Goal: Task Accomplishment & Management: Manage account settings

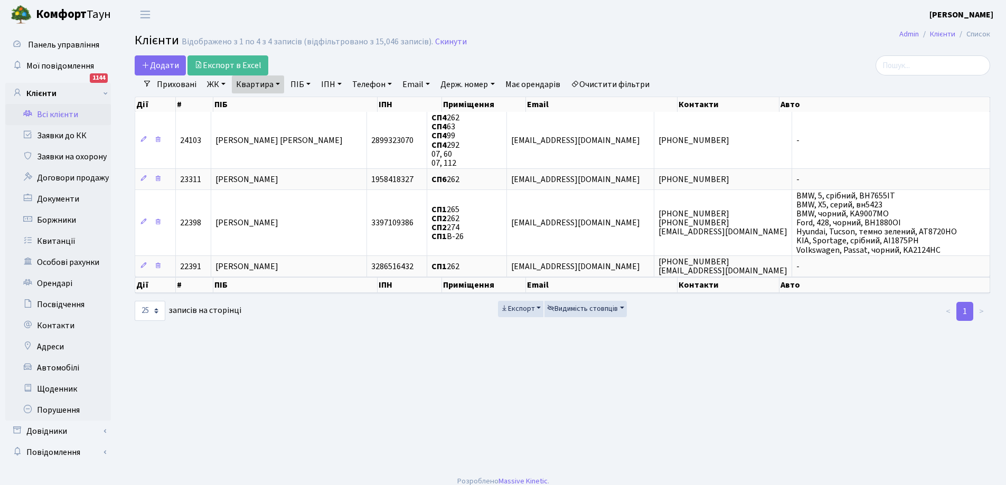
select select "25"
click at [55, 132] on link "Заявки до КК" at bounding box center [58, 135] width 106 height 21
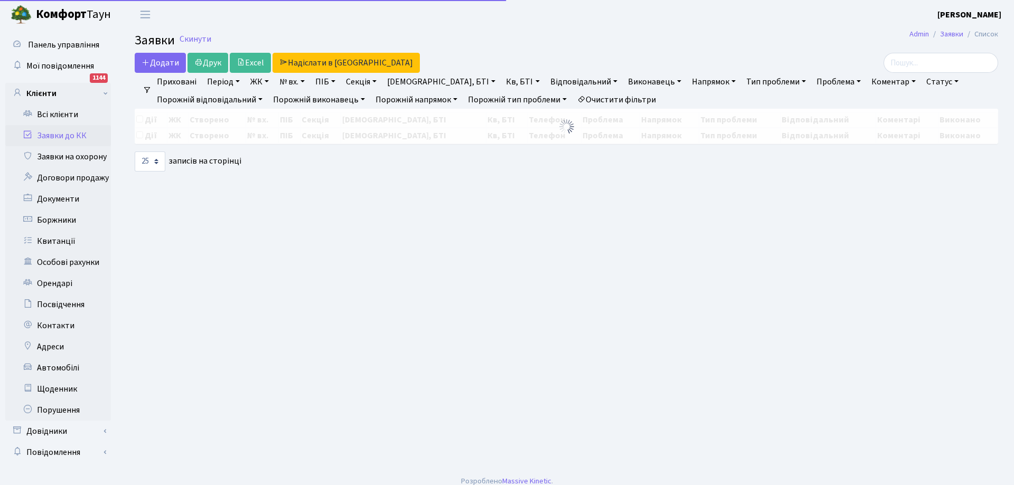
select select "25"
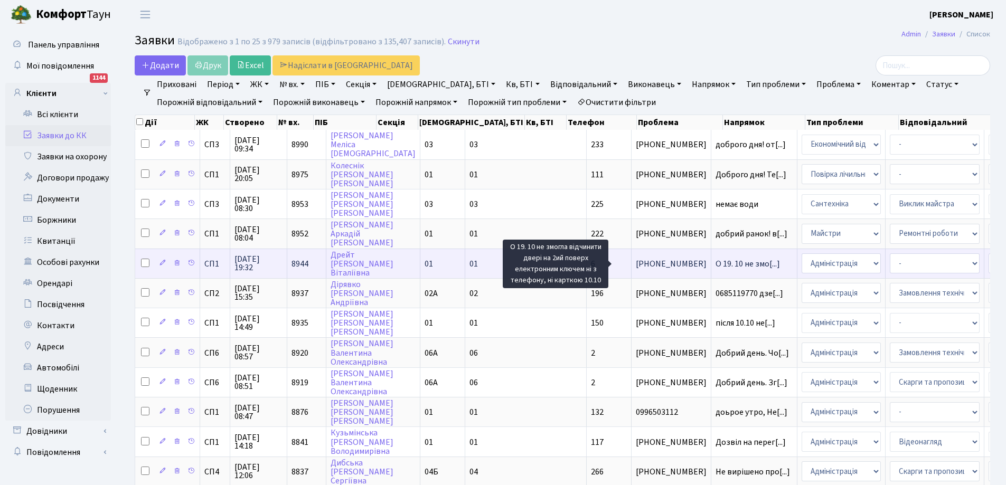
click at [715, 262] on span "О 19. 10 не змо[...]" at bounding box center [747, 264] width 64 height 12
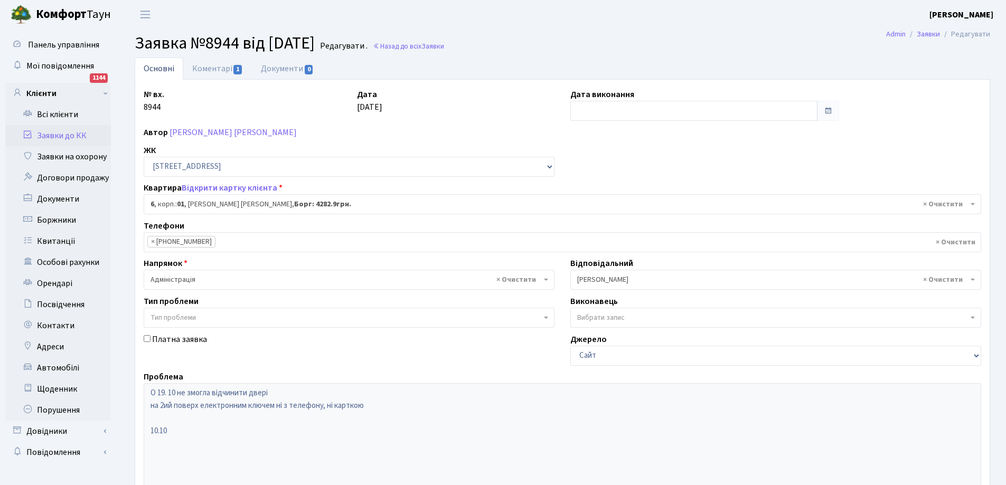
select select "19931"
click at [213, 70] on link "Коментарі 1" at bounding box center [217, 69] width 69 height 22
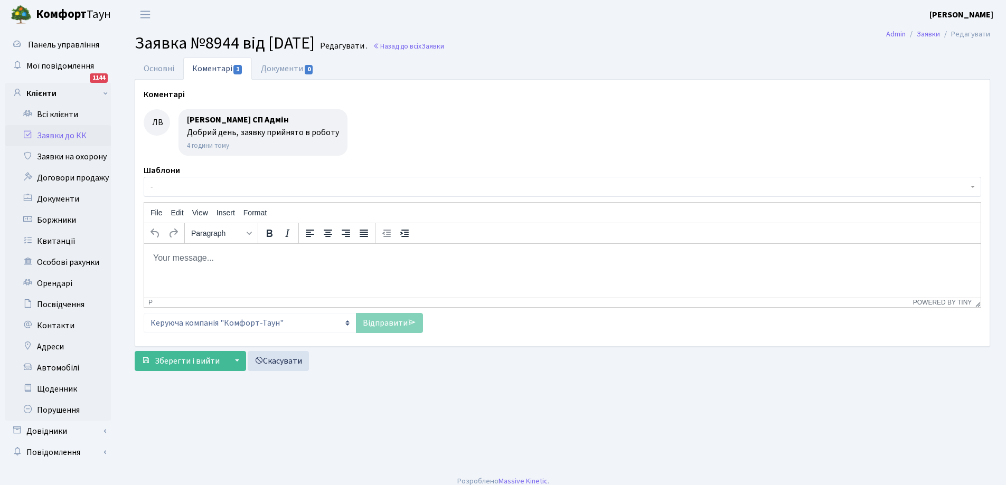
click at [177, 259] on body "Rich Text Area. Press ALT-0 for help." at bounding box center [562, 258] width 819 height 12
click at [168, 67] on link "Основні" at bounding box center [159, 69] width 49 height 22
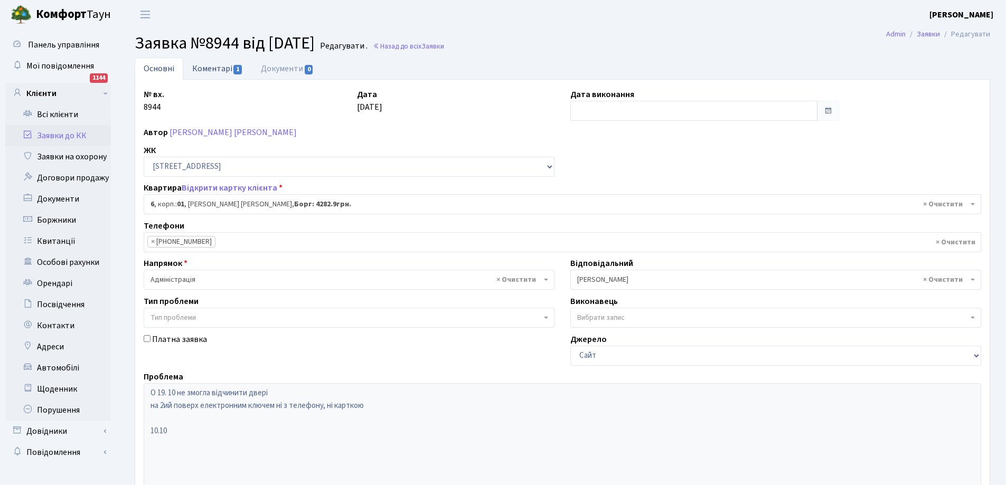
click at [213, 67] on link "Коментарі 1" at bounding box center [217, 69] width 69 height 22
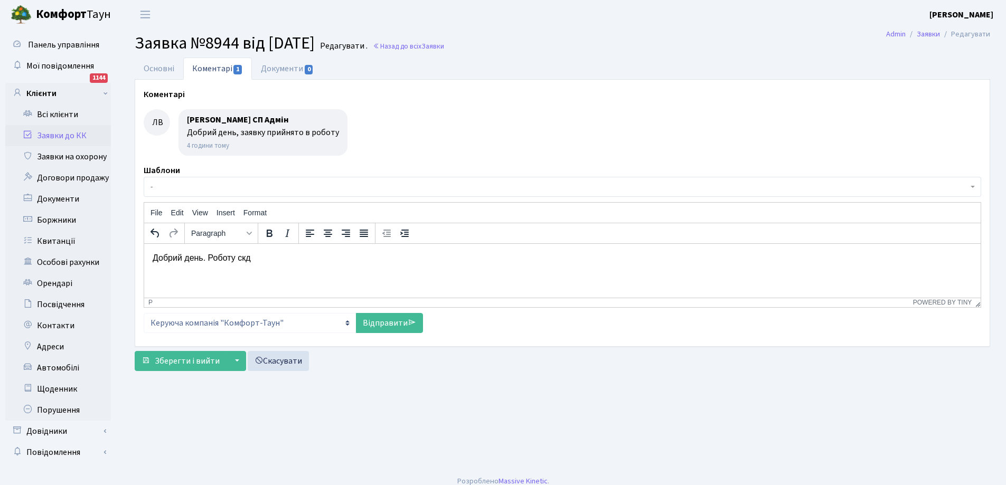
click at [280, 261] on p "Добрий день. Роботу скд" at bounding box center [562, 258] width 819 height 12
click at [390, 326] on link "Відправити" at bounding box center [389, 323] width 67 height 20
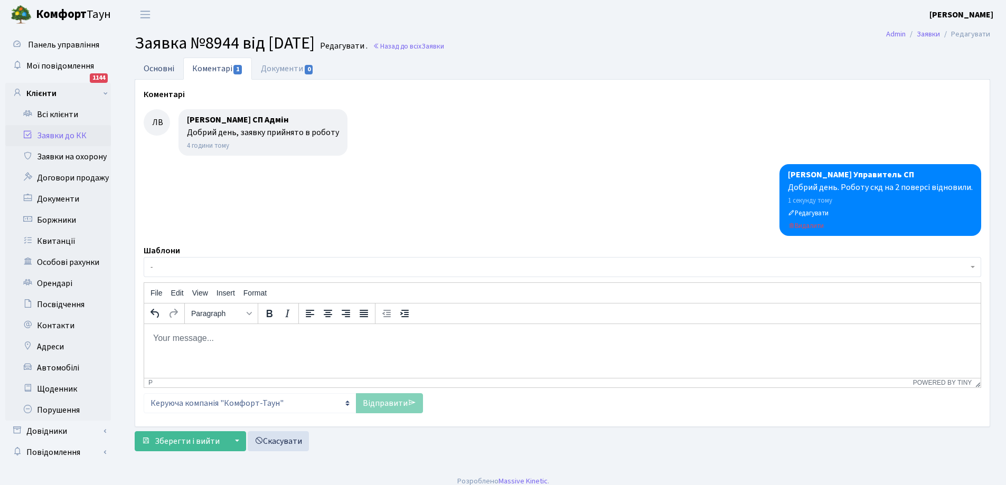
click at [162, 69] on link "Основні" at bounding box center [159, 69] width 49 height 22
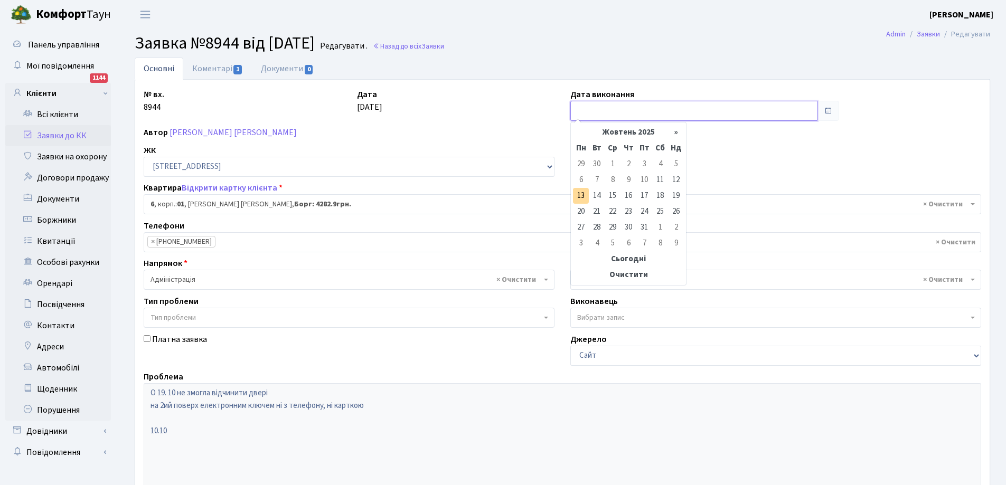
click at [625, 115] on input "text" at bounding box center [693, 111] width 247 height 20
click at [582, 195] on td "13" at bounding box center [581, 196] width 16 height 16
type input "13.10.2025"
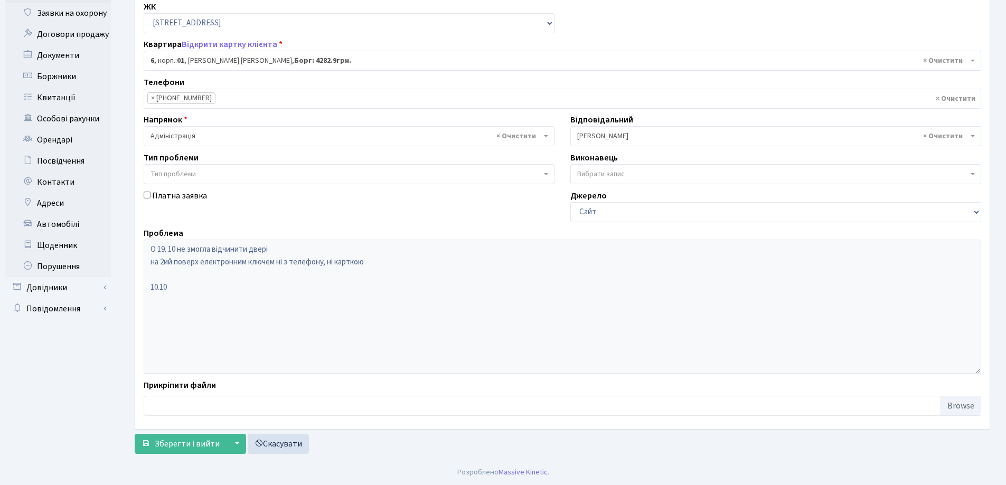
scroll to position [144, 0]
click at [183, 446] on span "Зберегти і вийти" at bounding box center [187, 444] width 65 height 12
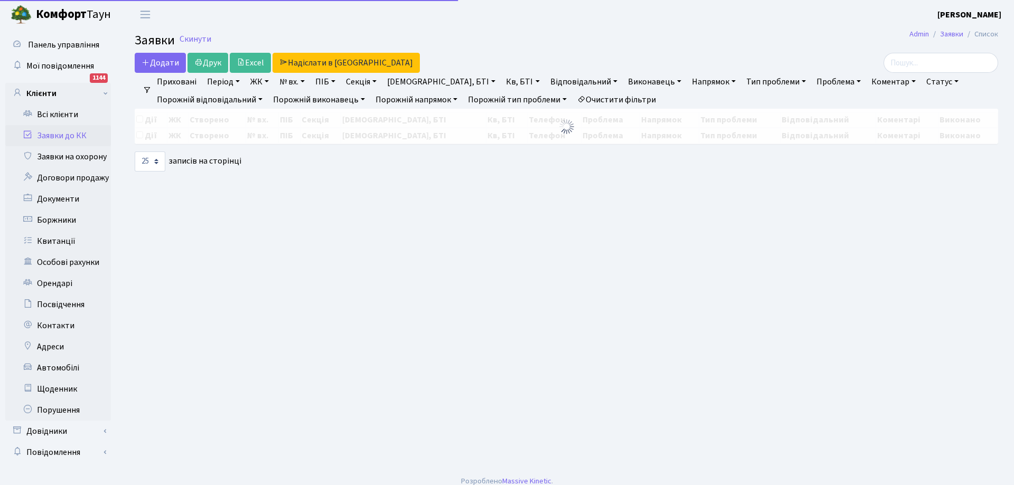
select select "25"
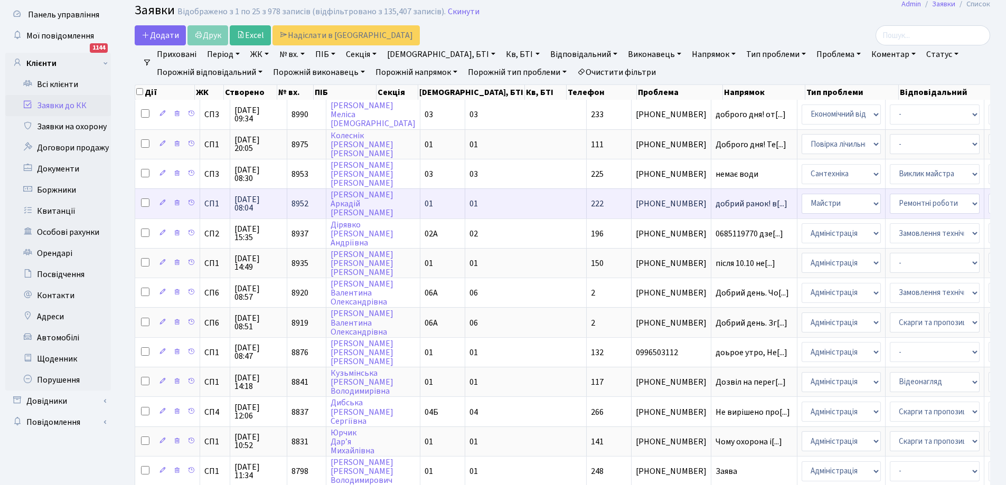
scroll to position [106, 0]
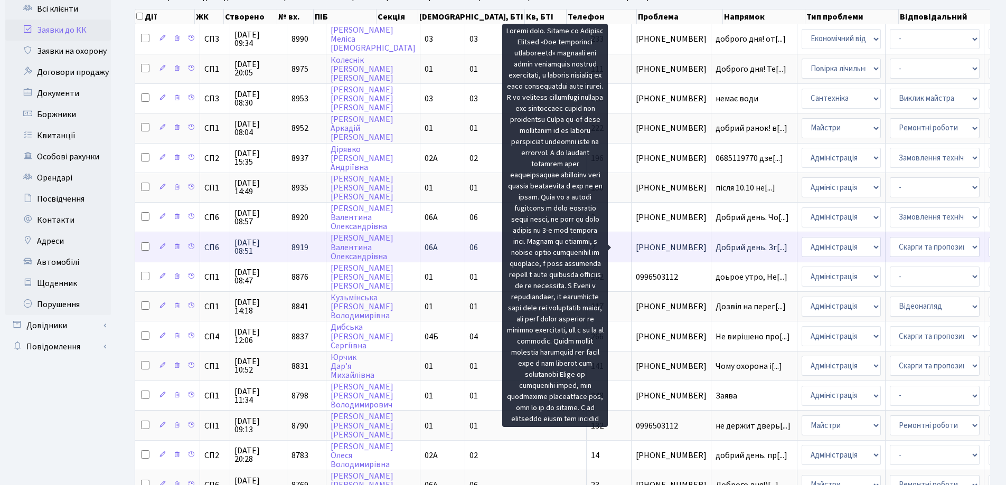
click at [715, 249] on span "Добрий день. Зг[...]" at bounding box center [751, 248] width 72 height 12
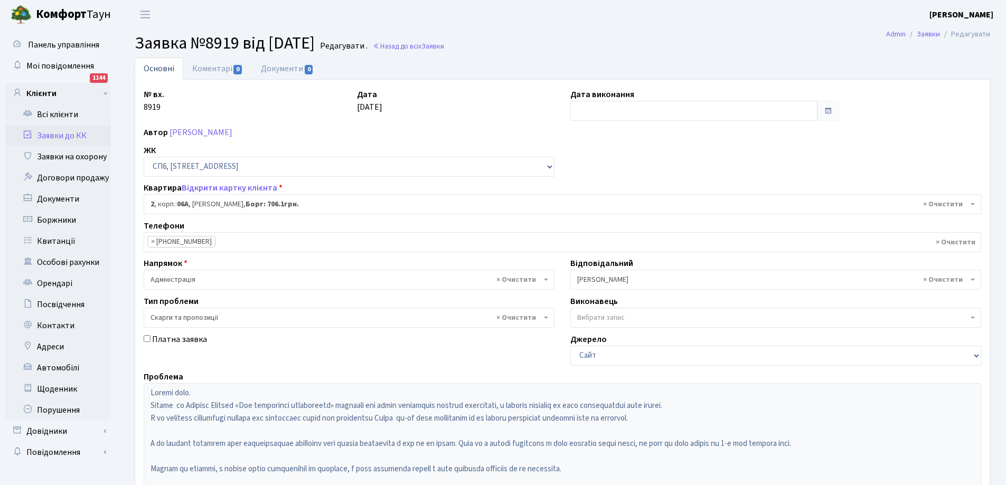
select select "21670"
select select "55"
click at [62, 130] on link "Заявки до КК" at bounding box center [58, 135] width 106 height 21
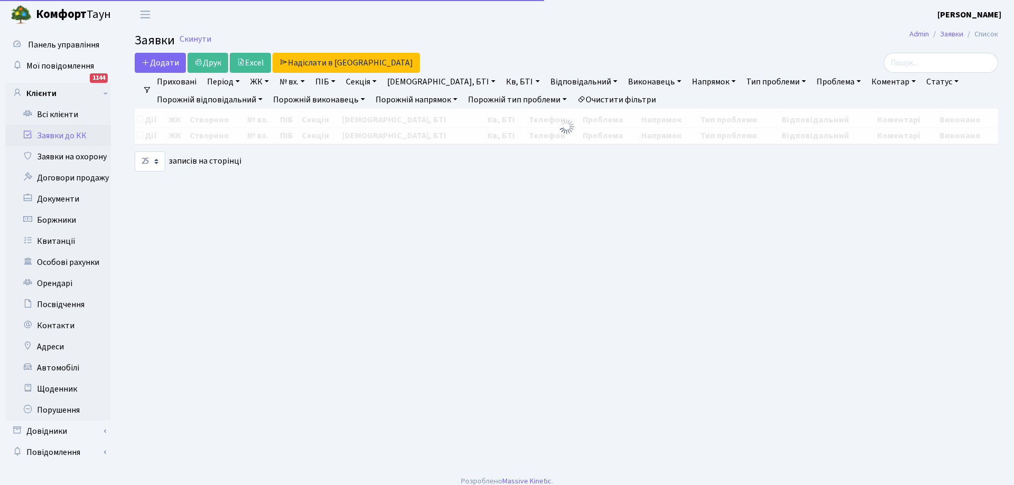
select select "25"
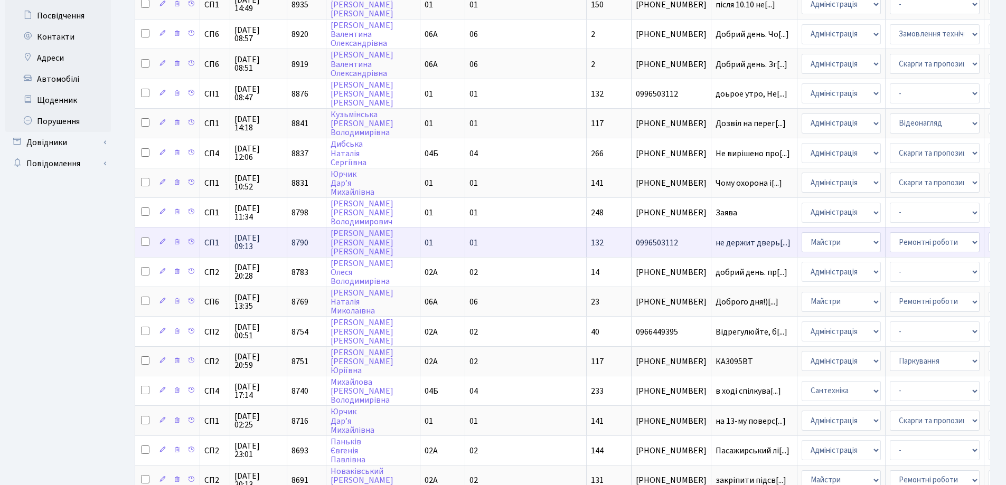
scroll to position [317, 0]
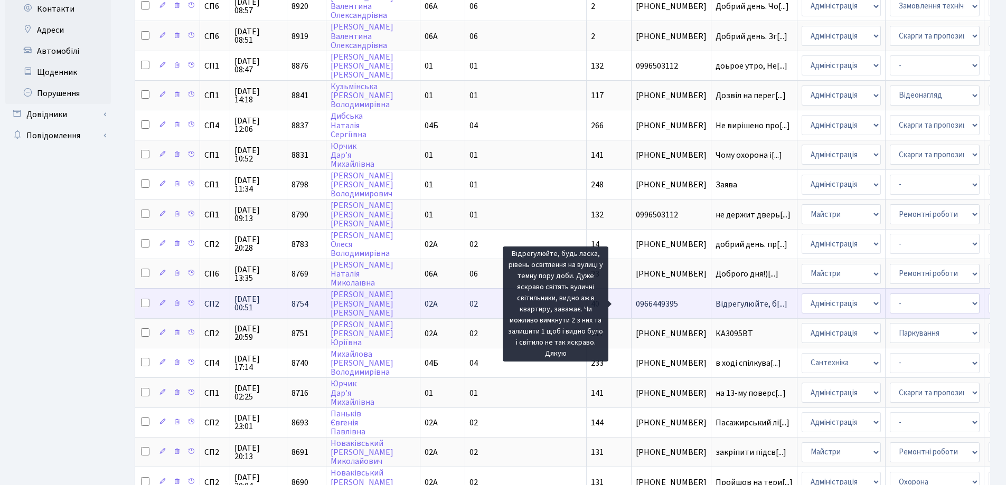
click at [715, 304] on span "Відрегулюйте, б[...]" at bounding box center [751, 304] width 72 height 12
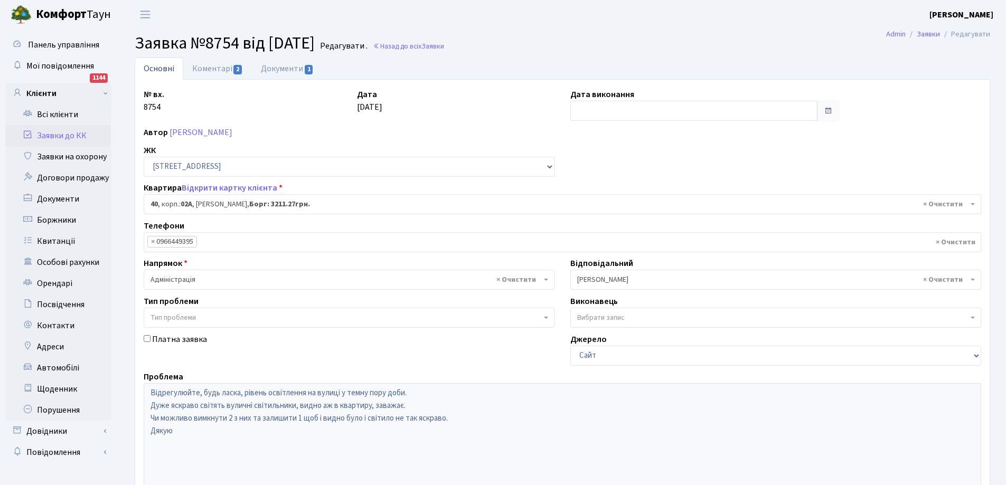
select select "20290"
click at [204, 67] on link "Коментарі 2" at bounding box center [217, 69] width 69 height 22
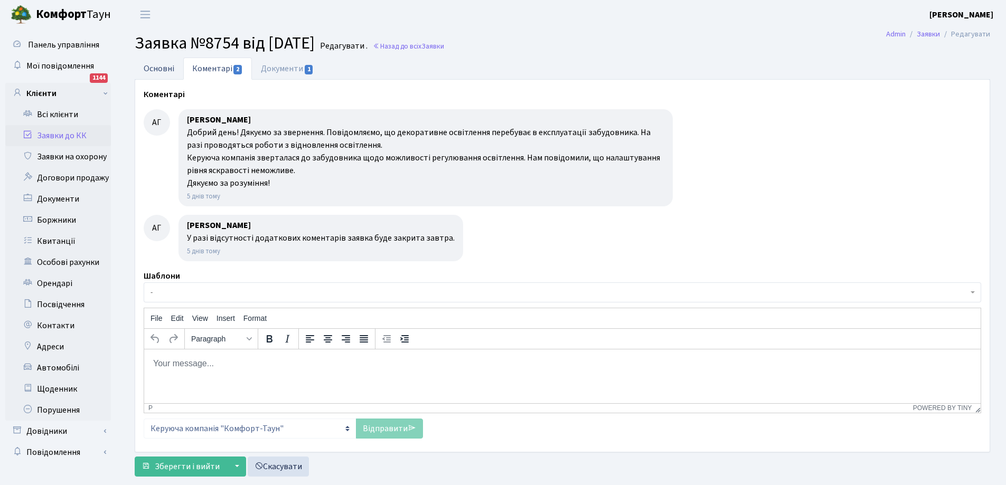
click at [159, 67] on link "Основні" at bounding box center [159, 69] width 49 height 22
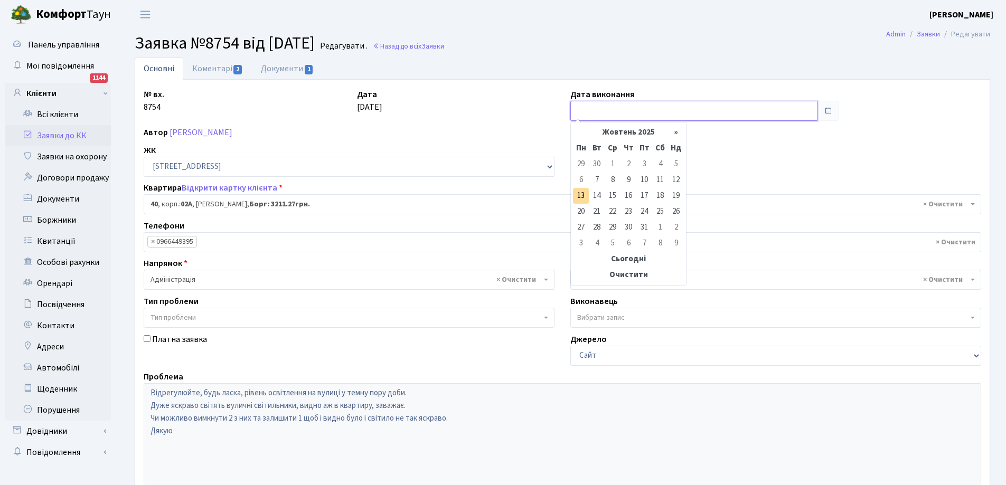
click at [625, 111] on input "text" at bounding box center [693, 111] width 247 height 20
click at [581, 194] on td "13" at bounding box center [581, 196] width 16 height 16
type input "[DATE]"
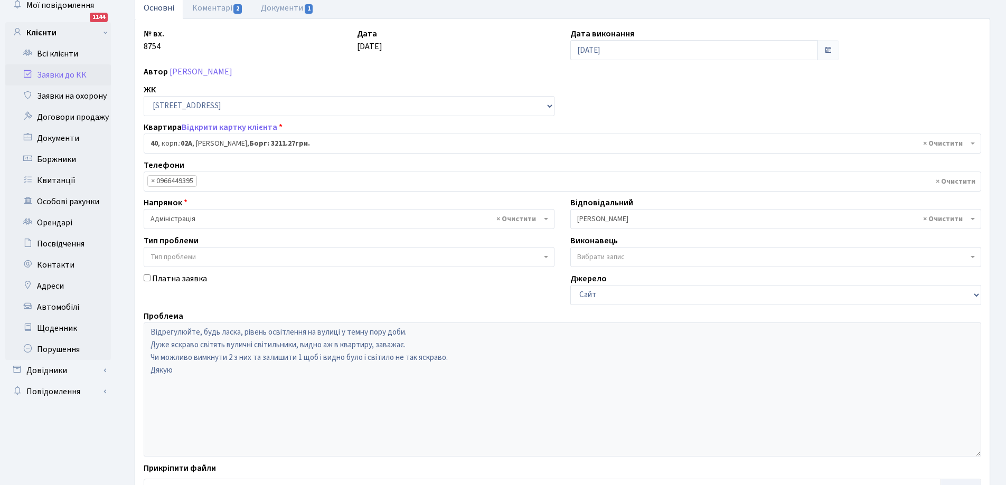
scroll to position [144, 0]
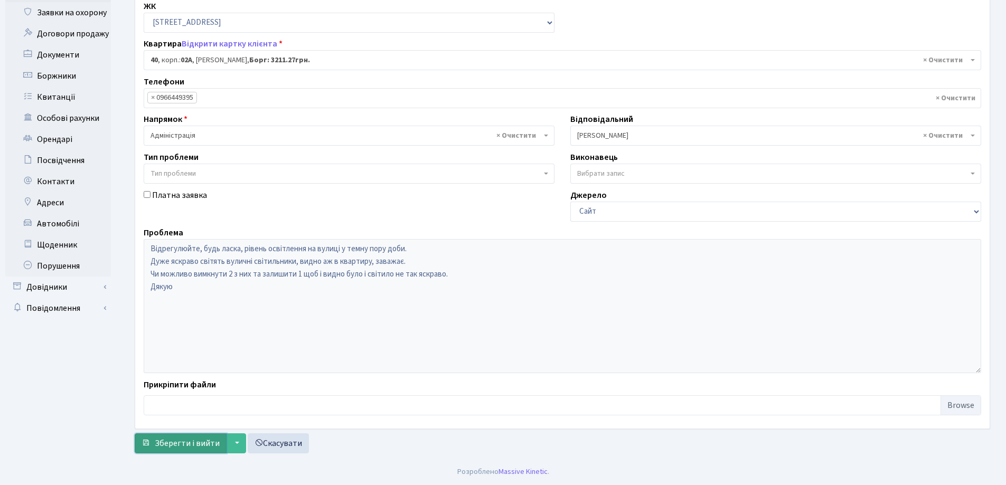
click at [183, 445] on span "Зберегти і вийти" at bounding box center [187, 444] width 65 height 12
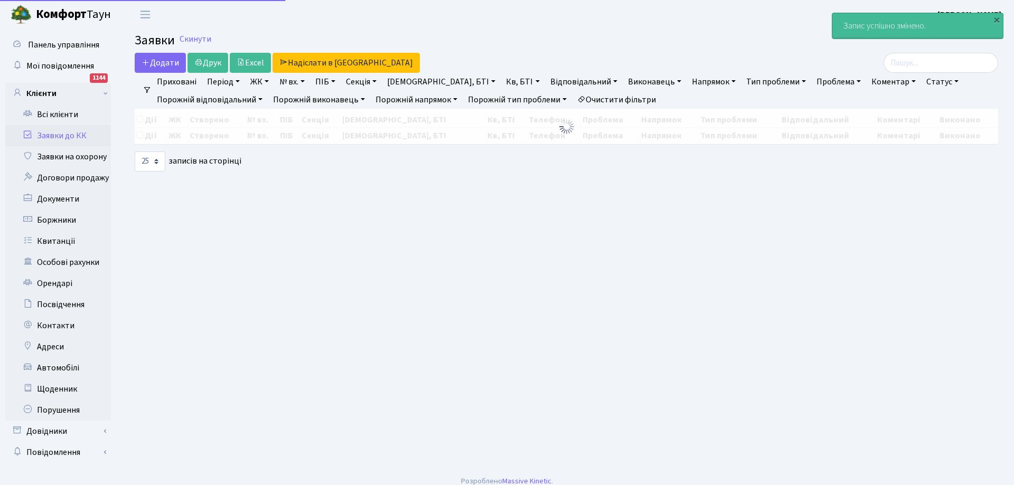
select select "25"
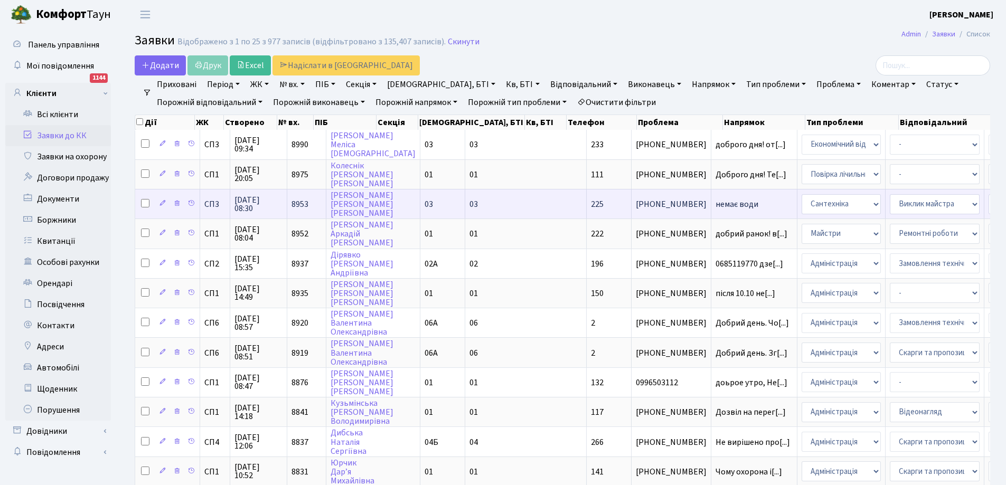
click at [715, 201] on span "немає води" at bounding box center [753, 204] width 77 height 8
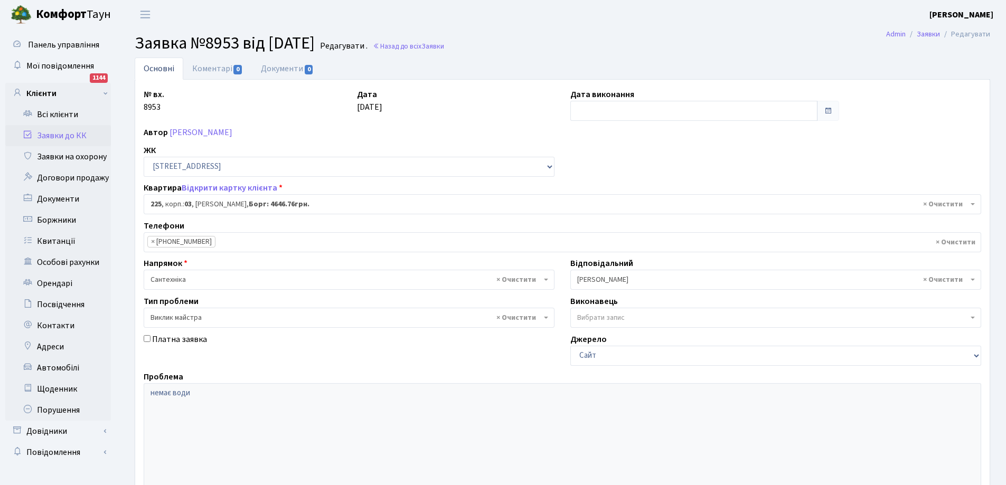
select select "20947"
select select "29"
click at [53, 134] on link "Заявки до КК" at bounding box center [58, 135] width 106 height 21
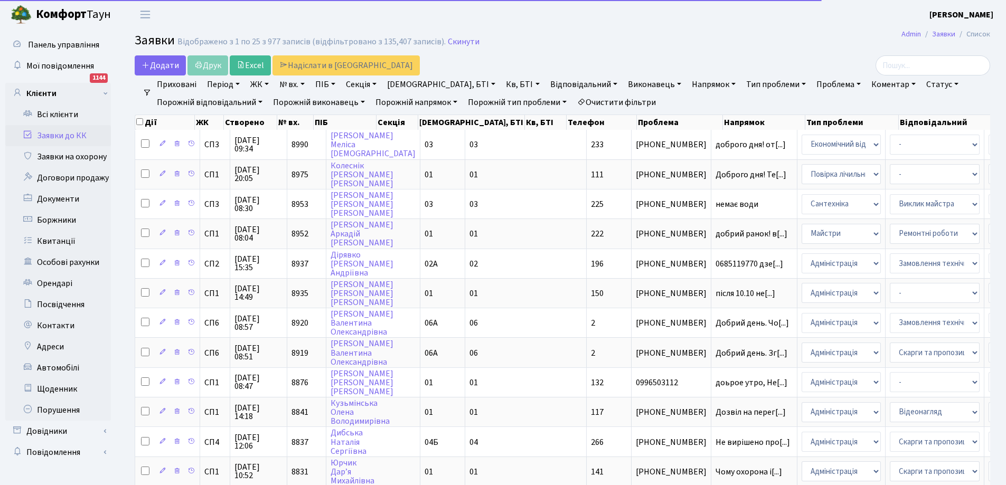
select select "25"
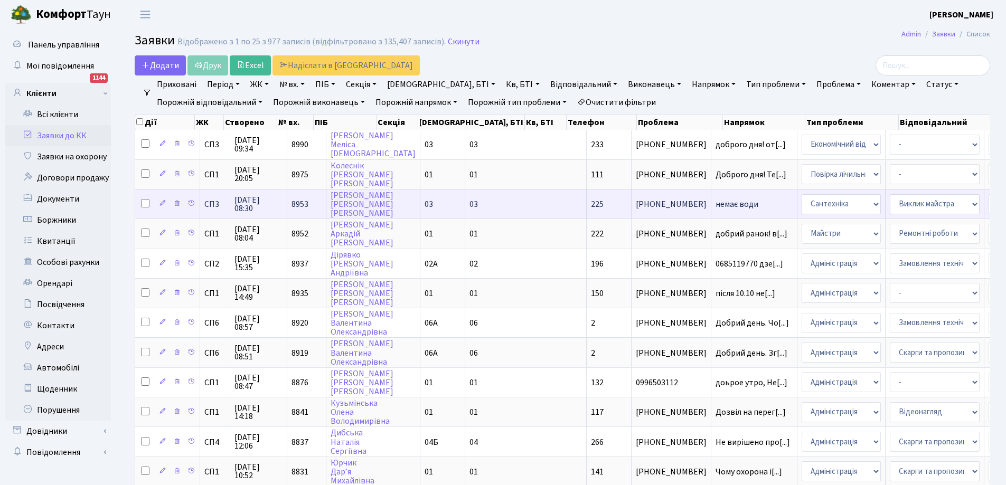
click at [715, 206] on span "немає води" at bounding box center [753, 204] width 77 height 8
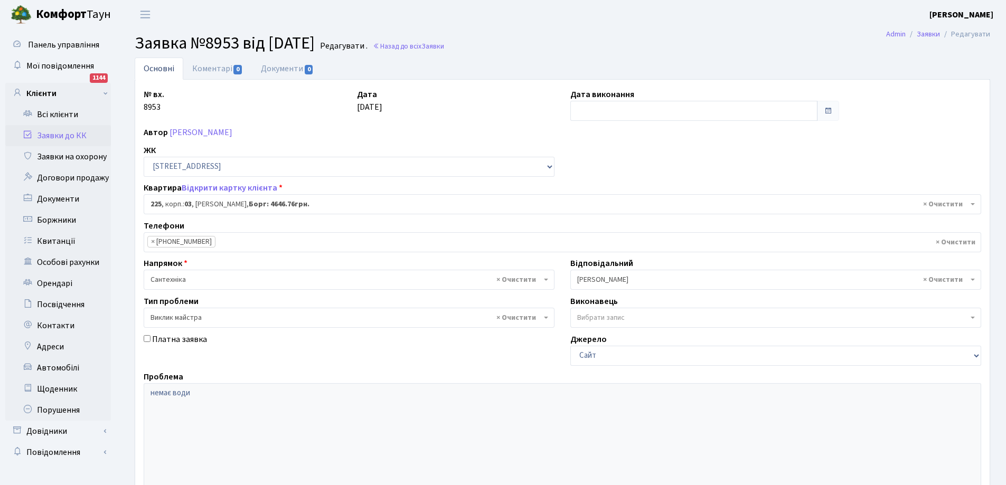
select select "20947"
select select "29"
click at [213, 68] on link "Коментарі 0" at bounding box center [217, 69] width 69 height 22
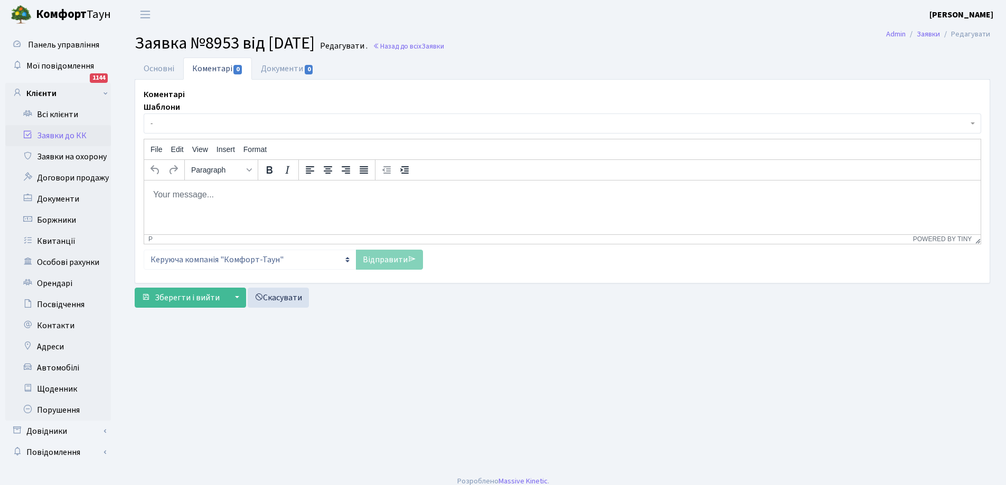
click at [223, 189] on p "Rich Text Area. Press ALT-0 for help." at bounding box center [562, 195] width 819 height 12
click at [382, 263] on link "Відправити" at bounding box center [389, 260] width 67 height 20
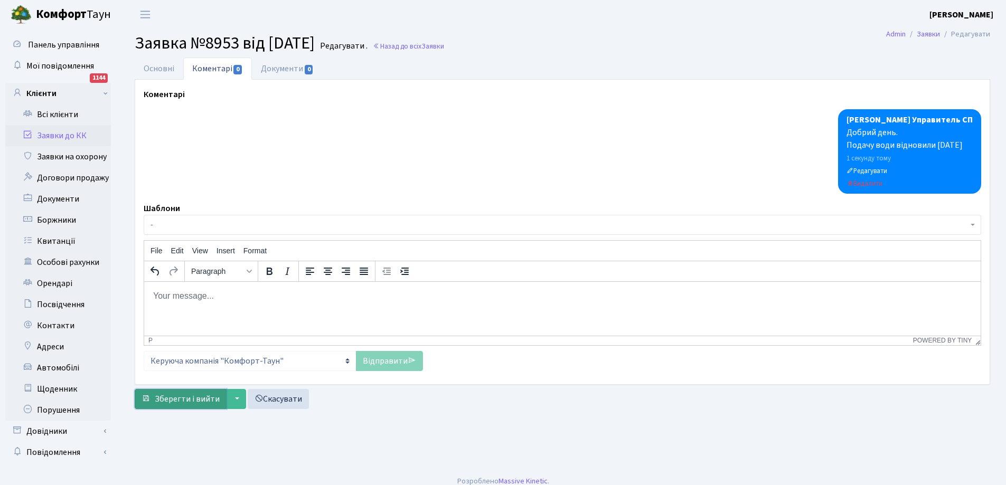
click at [187, 400] on span "Зберегти і вийти" at bounding box center [187, 399] width 65 height 12
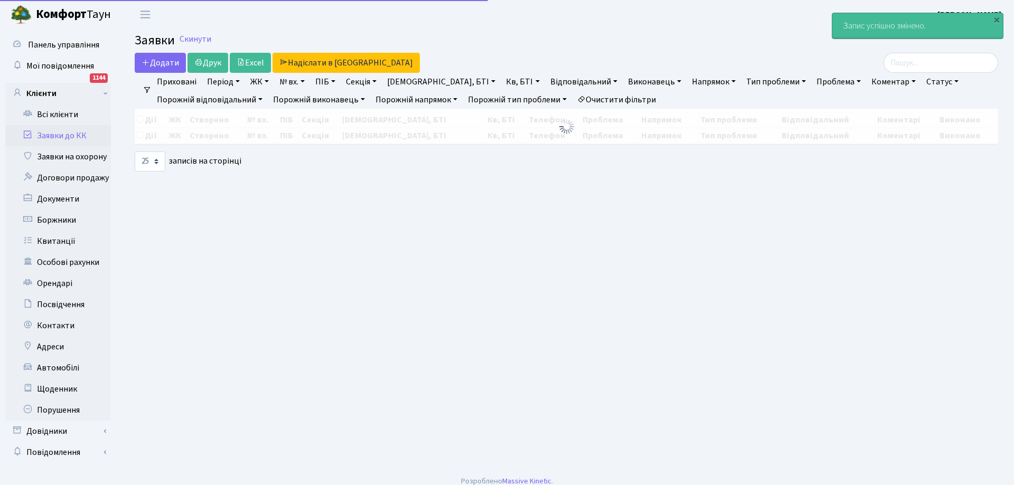
select select "25"
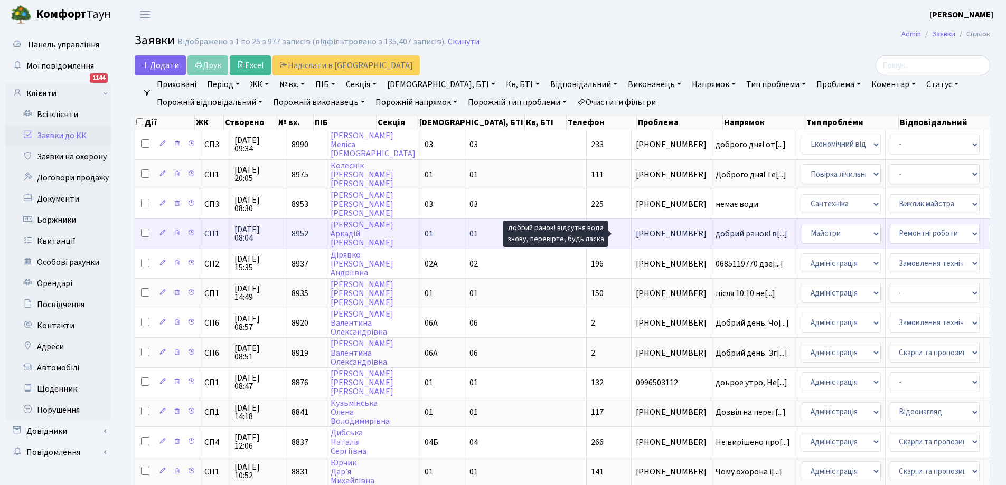
click at [715, 232] on span "добрий ранок! в[...]" at bounding box center [751, 234] width 72 height 12
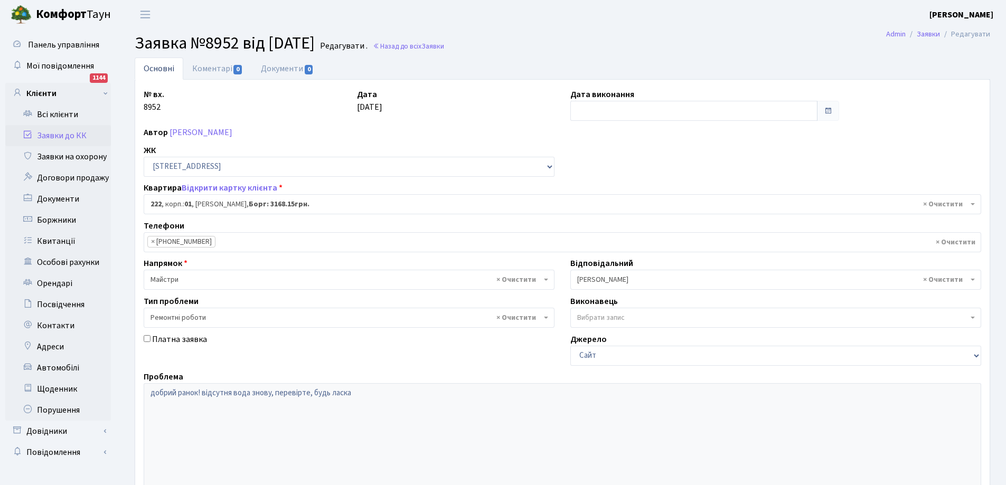
select select "20147"
select select "62"
click at [205, 68] on link "Коментарі 0" at bounding box center [217, 69] width 69 height 22
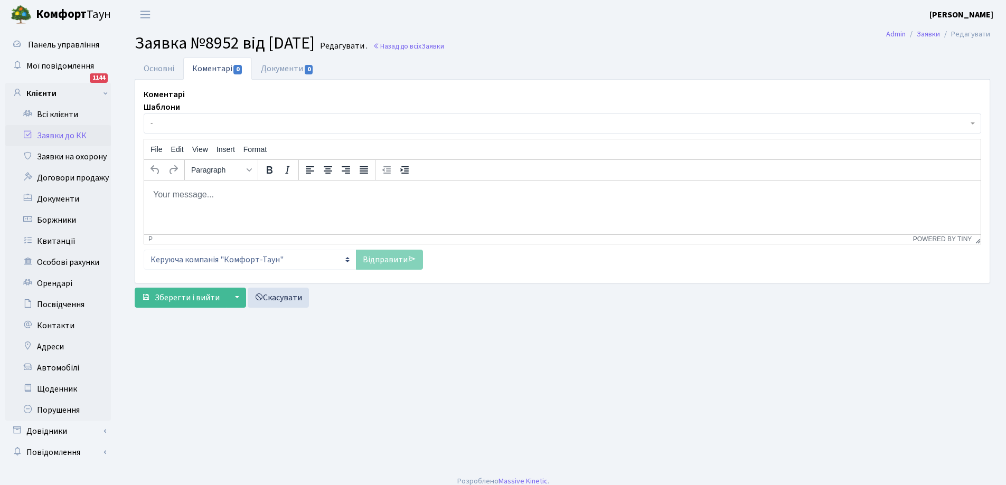
click at [201, 195] on body "Rich Text Area. Press ALT-0 for help." at bounding box center [562, 195] width 819 height 12
click at [382, 256] on link "Відправити" at bounding box center [389, 260] width 67 height 20
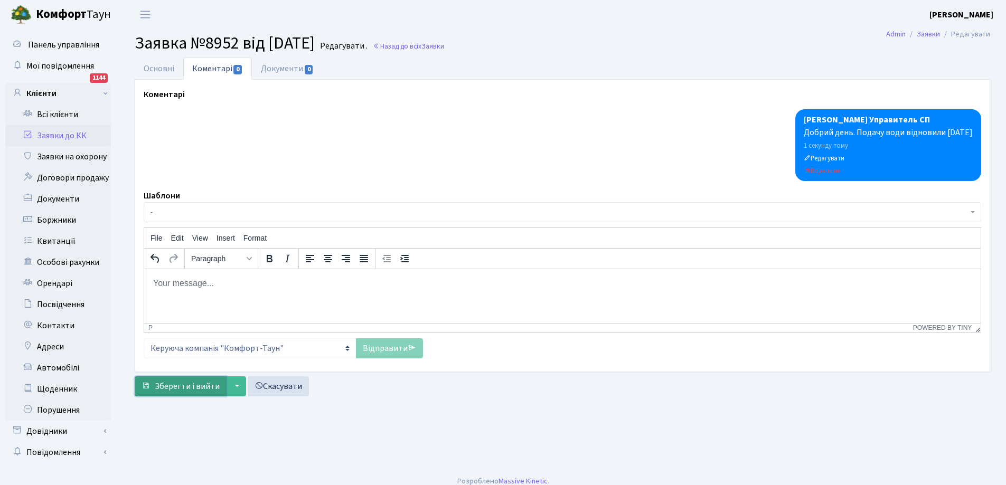
click at [194, 388] on span "Зберегти і вийти" at bounding box center [187, 387] width 65 height 12
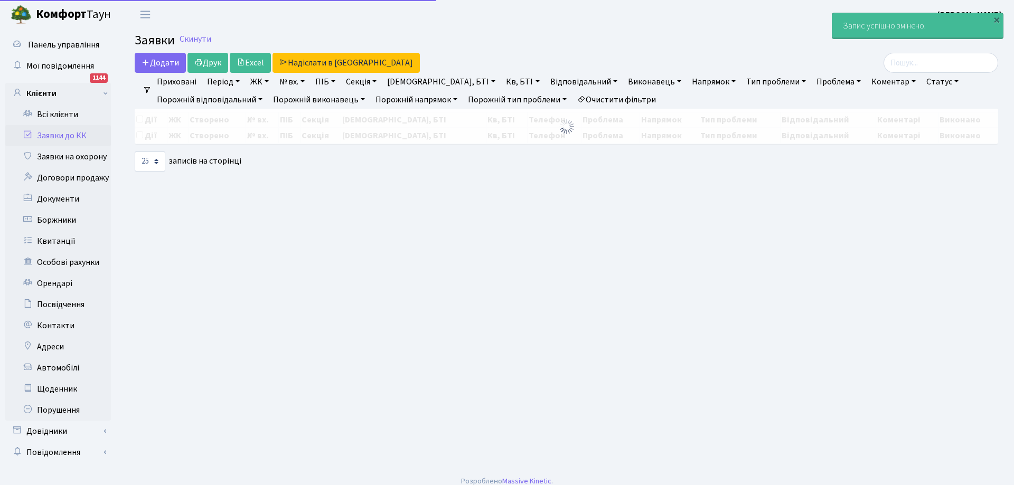
select select "25"
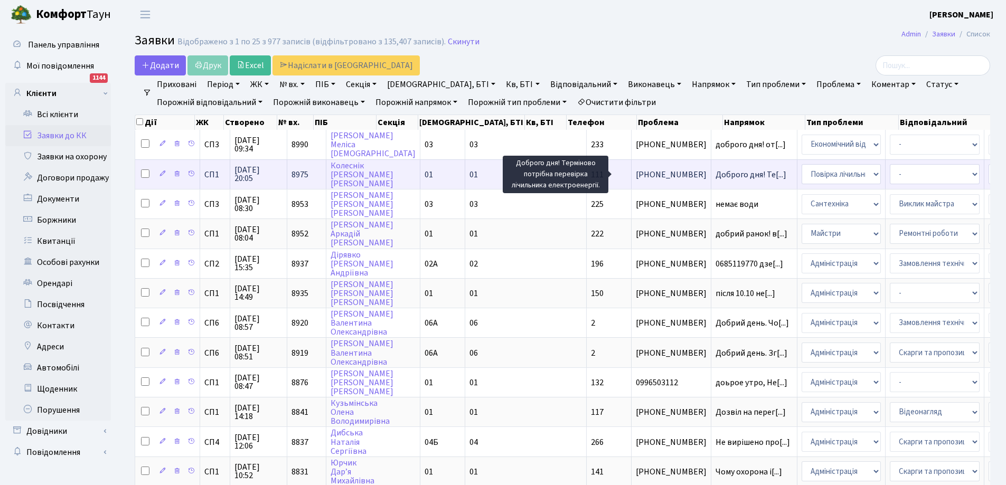
click at [715, 172] on span "Доброго дня! Те[...]" at bounding box center [750, 175] width 71 height 12
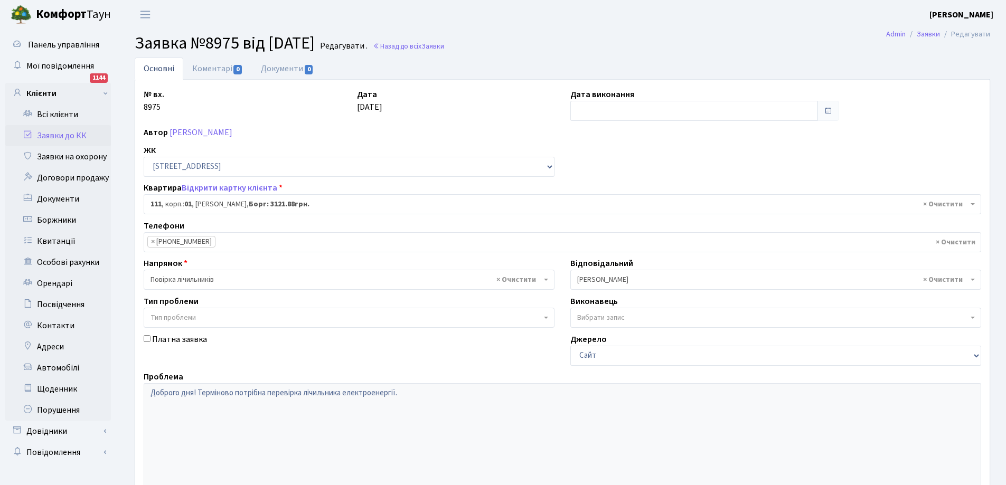
select select "20036"
click at [208, 70] on link "Коментарі 0" at bounding box center [217, 69] width 69 height 22
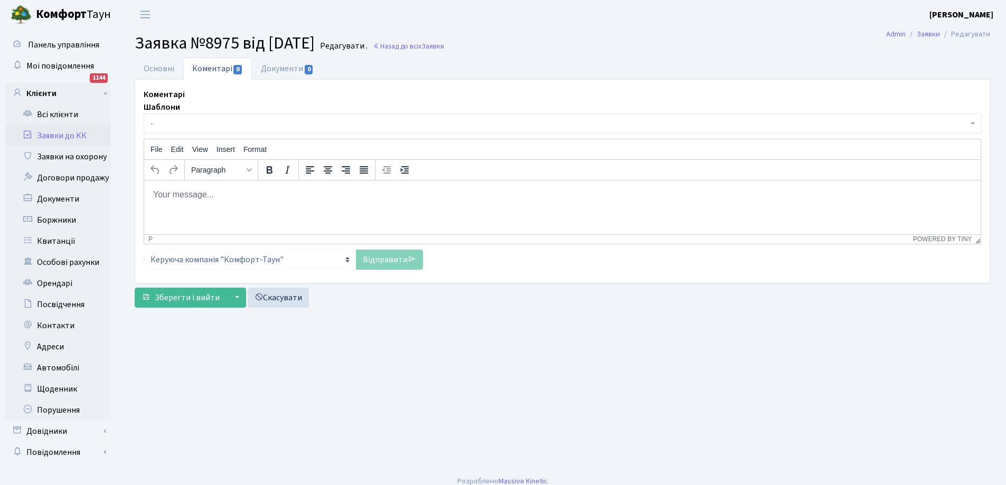
click at [190, 195] on body "Rich Text Area. Press ALT-0 for help." at bounding box center [562, 195] width 819 height 12
click at [155, 66] on link "Основні" at bounding box center [159, 69] width 49 height 22
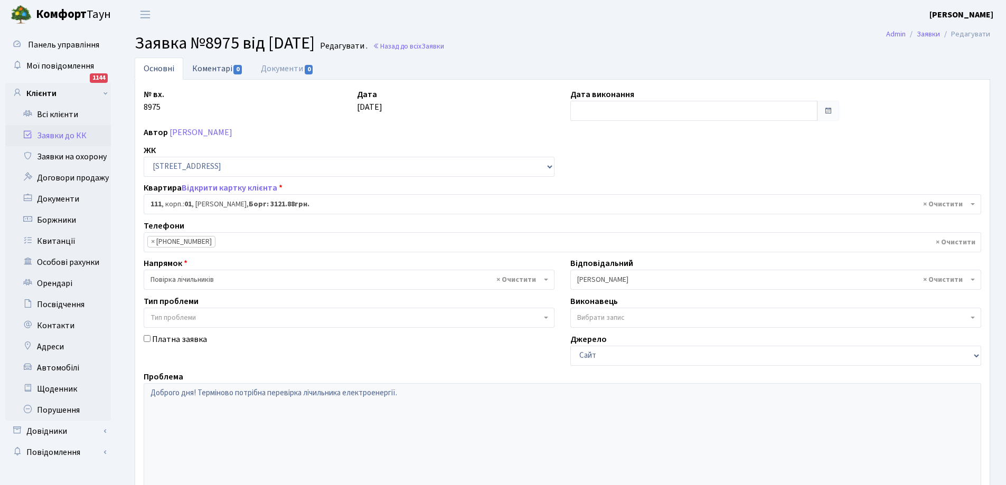
click at [221, 62] on link "Коментарі 0" at bounding box center [217, 69] width 69 height 22
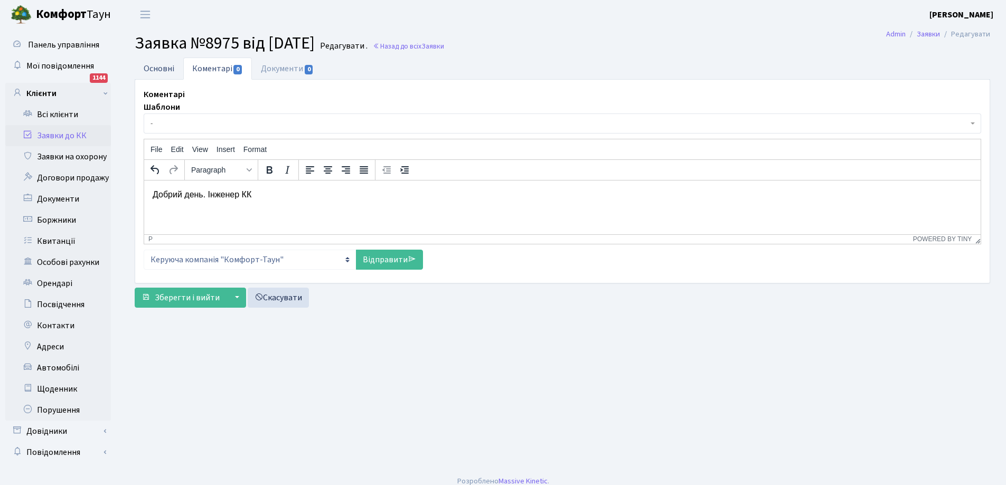
click at [164, 68] on link "Основні" at bounding box center [159, 69] width 49 height 22
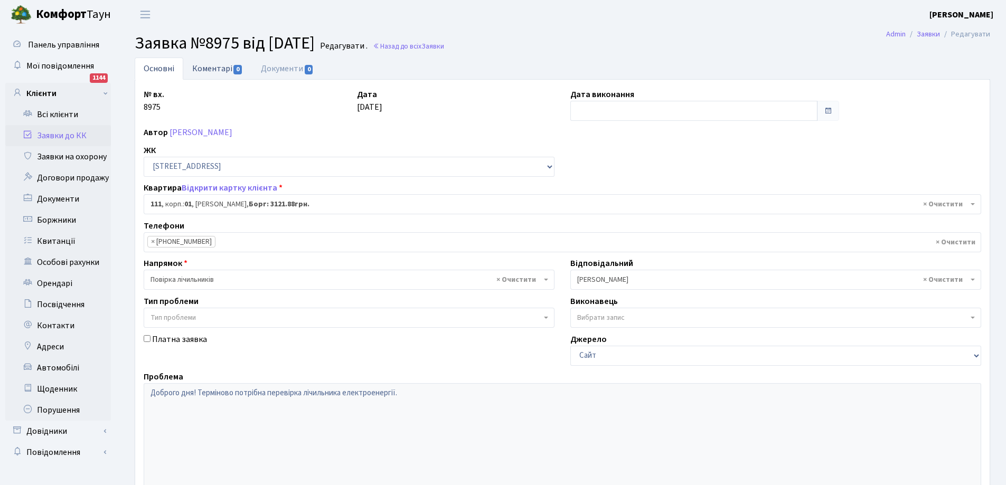
click at [213, 65] on link "Коментарі 0" at bounding box center [217, 69] width 69 height 22
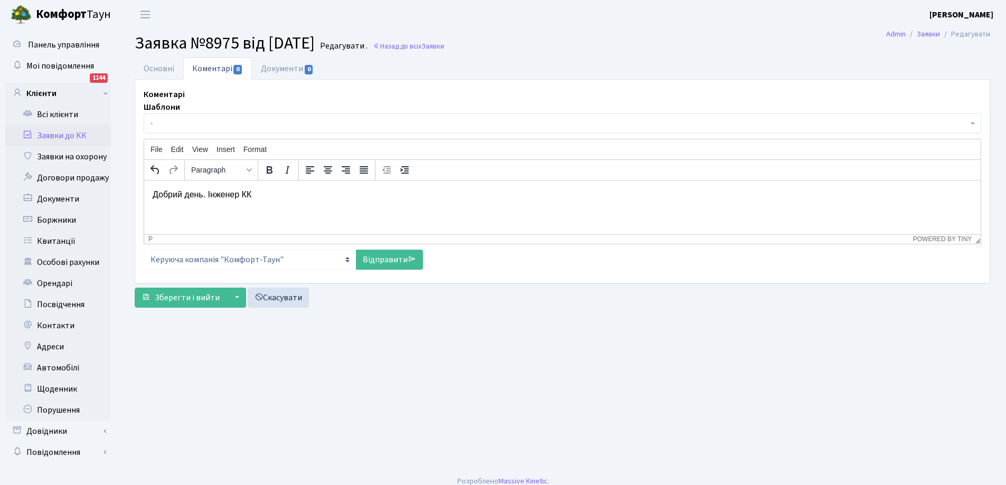
click at [304, 199] on p "Добрий день. Інженер КК" at bounding box center [562, 195] width 819 height 12
click at [157, 68] on link "Основні" at bounding box center [159, 69] width 49 height 22
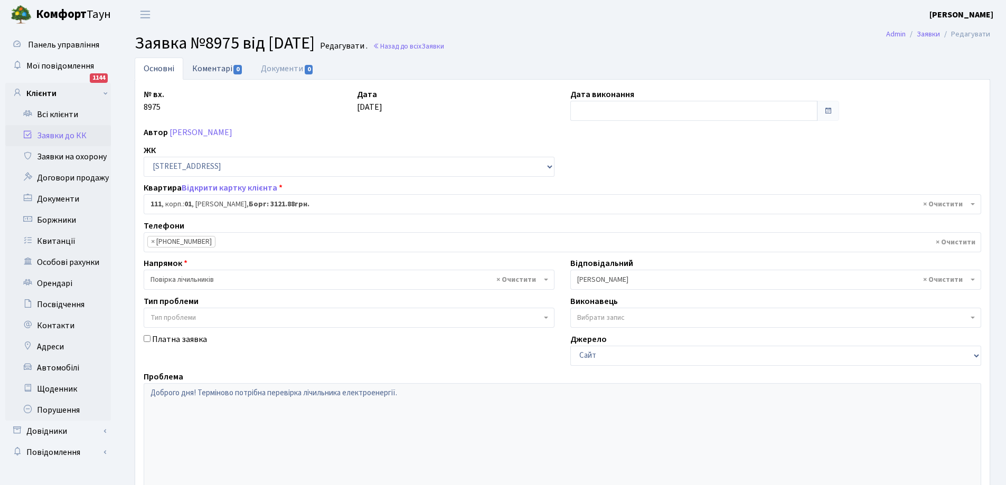
click at [219, 66] on link "Коментарі 0" at bounding box center [217, 69] width 69 height 22
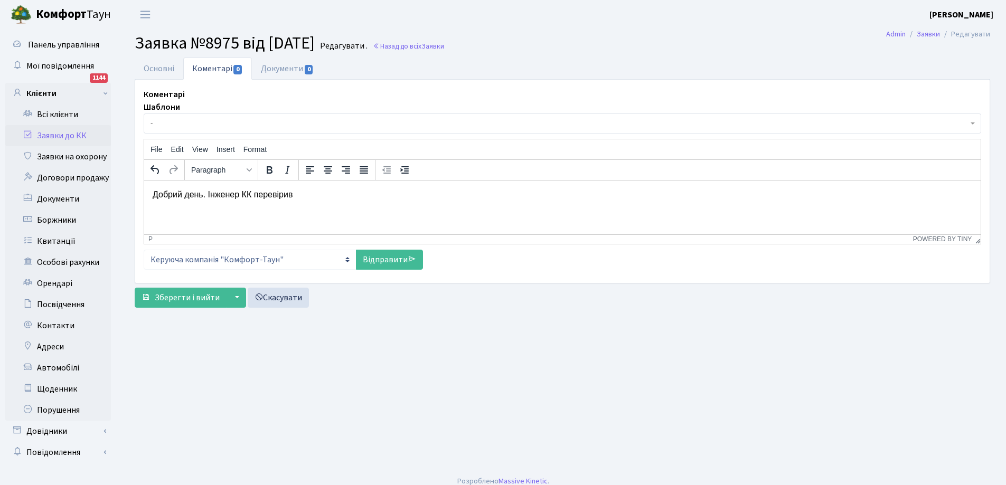
click at [315, 196] on p "Добрий день. Інженер КК перевірив" at bounding box center [562, 195] width 819 height 12
click at [378, 259] on link "Відправити" at bounding box center [389, 260] width 67 height 20
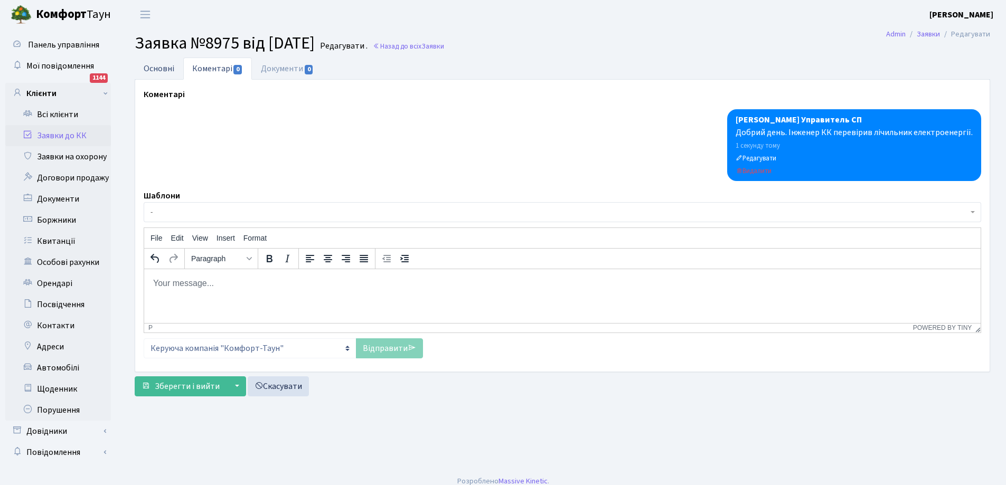
click at [158, 66] on link "Основні" at bounding box center [159, 69] width 49 height 22
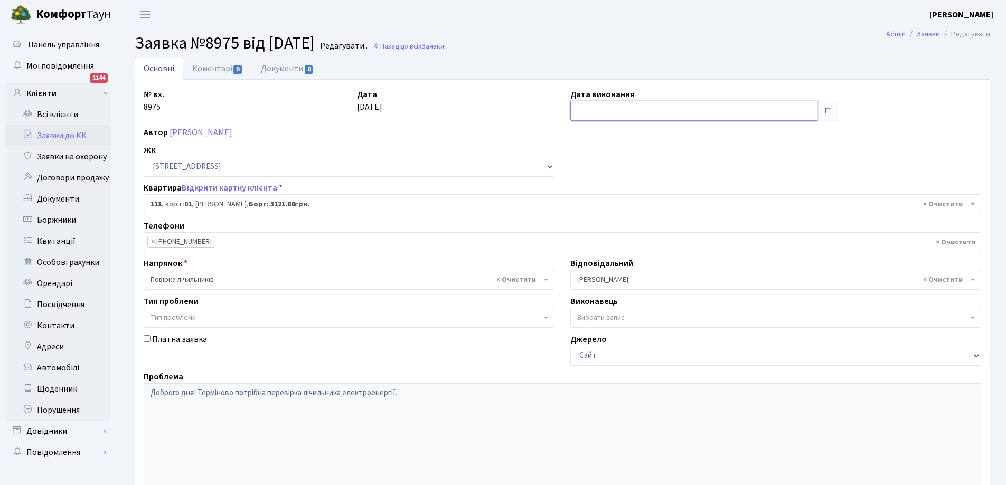
click at [665, 110] on input "text" at bounding box center [693, 111] width 247 height 20
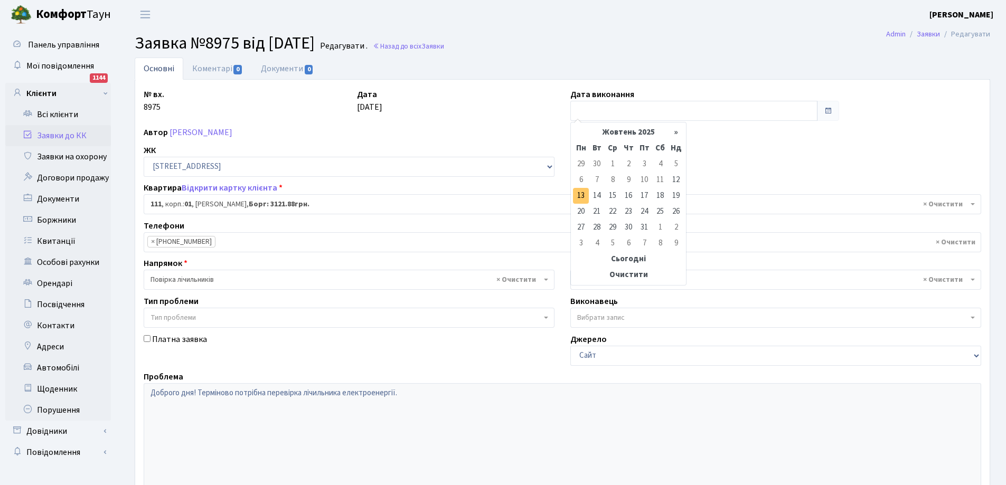
click at [575, 196] on td "13" at bounding box center [581, 196] width 16 height 16
type input "[DATE]"
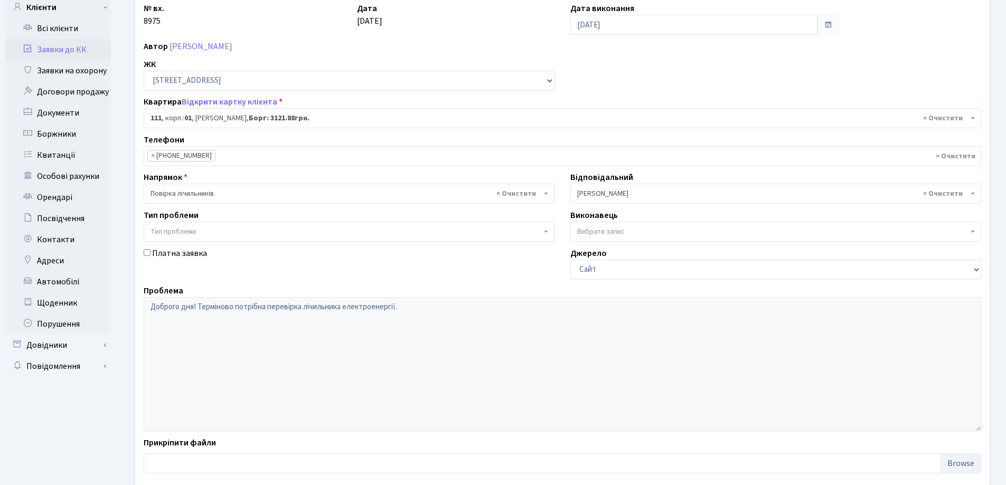
scroll to position [144, 0]
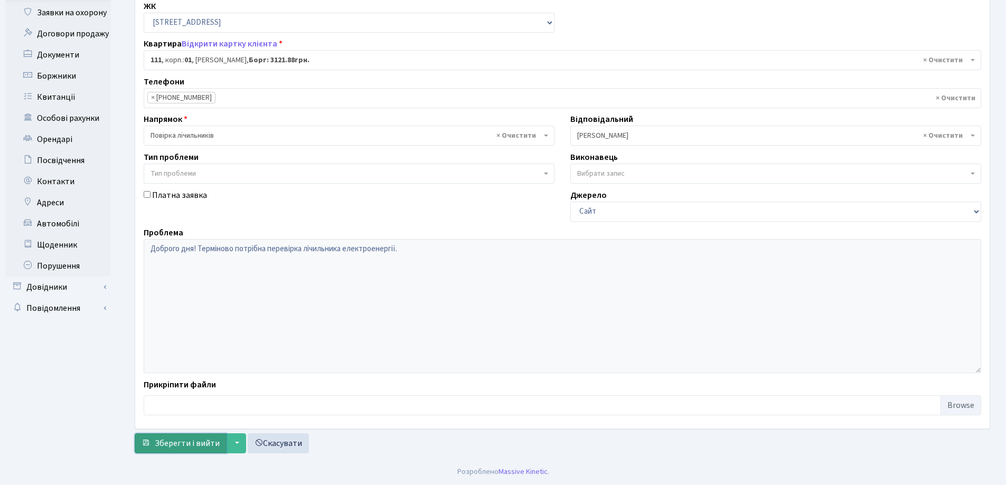
click at [195, 447] on span "Зберегти і вийти" at bounding box center [187, 444] width 65 height 12
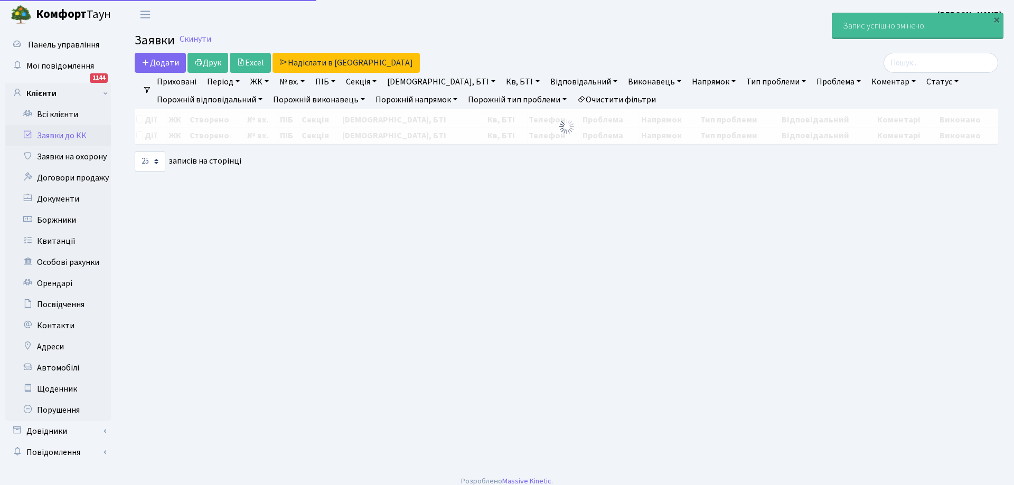
select select "25"
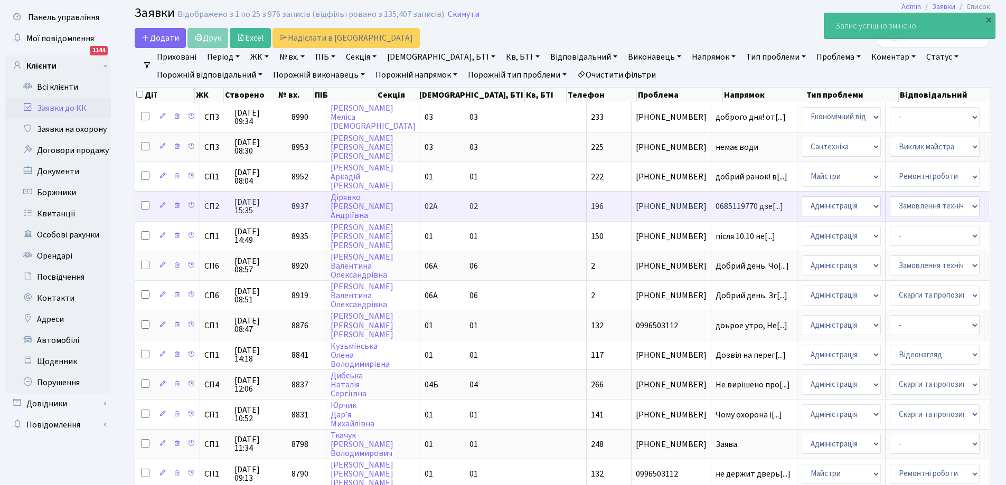
scroll to position [53, 0]
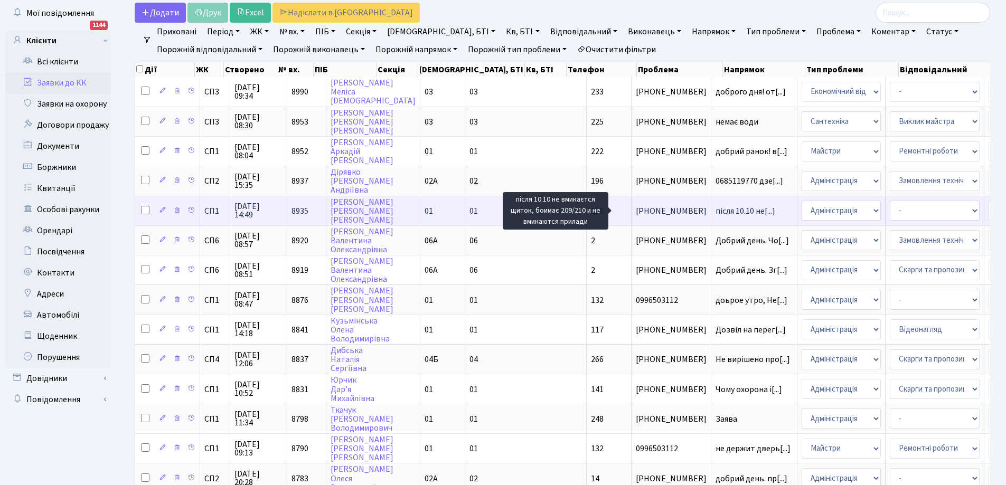
click at [715, 212] on span "після 10.10 не[...]" at bounding box center [745, 211] width 60 height 12
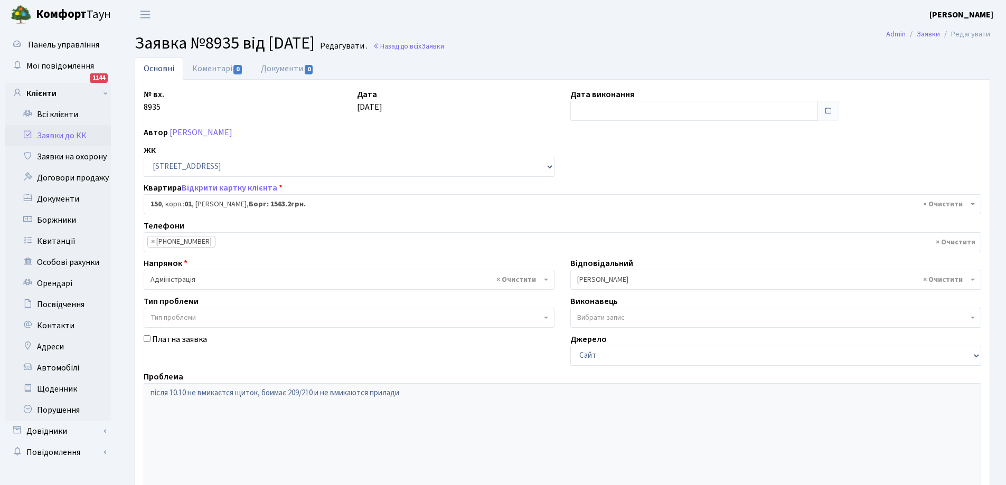
select select "20075"
click at [215, 66] on link "Коментарі 0" at bounding box center [217, 69] width 69 height 22
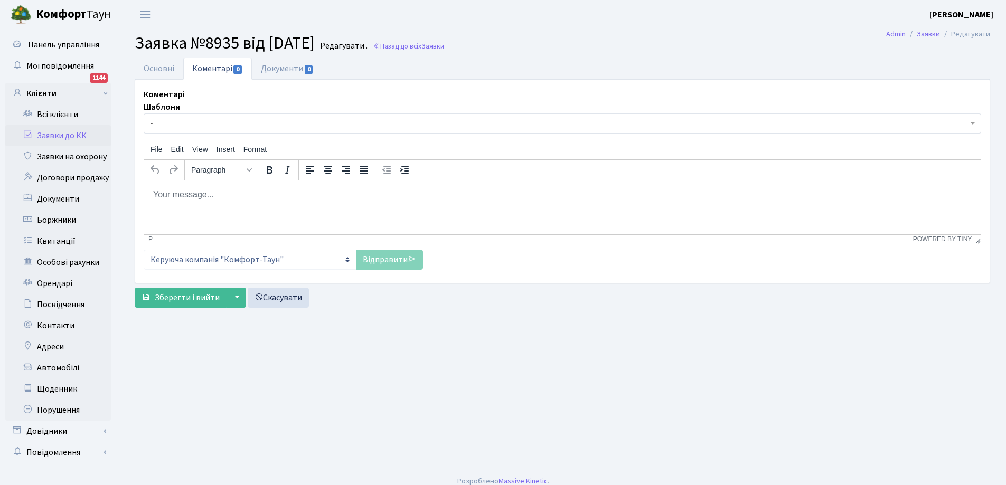
click at [217, 195] on p "Rich Text Area. Press ALT-0 for help." at bounding box center [562, 195] width 819 height 12
click at [390, 258] on link "Відправити" at bounding box center [389, 260] width 67 height 20
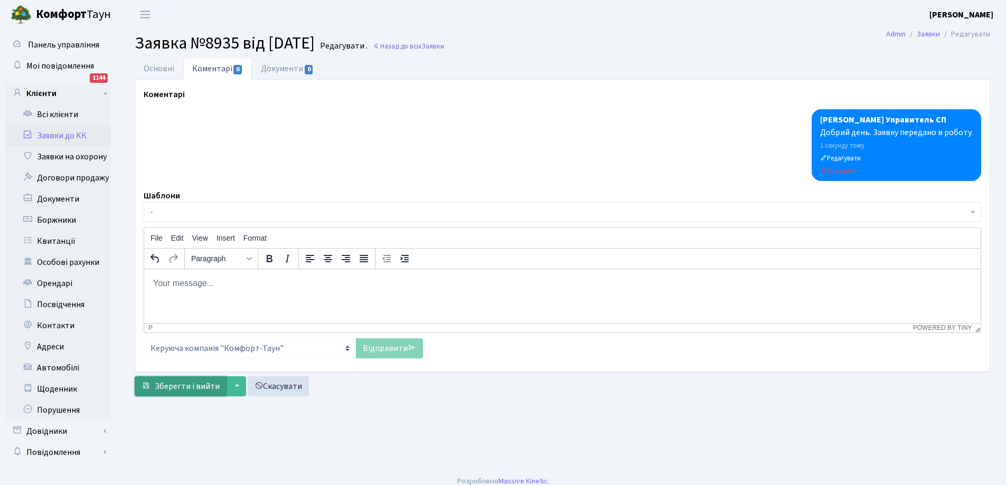
click at [180, 386] on span "Зберегти і вийти" at bounding box center [187, 387] width 65 height 12
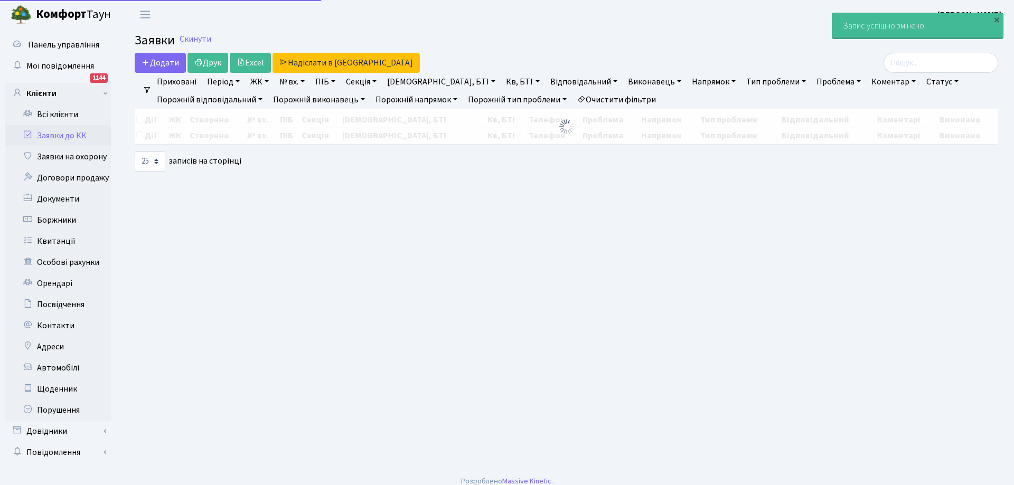
select select "25"
